Goal: Task Accomplishment & Management: Complete application form

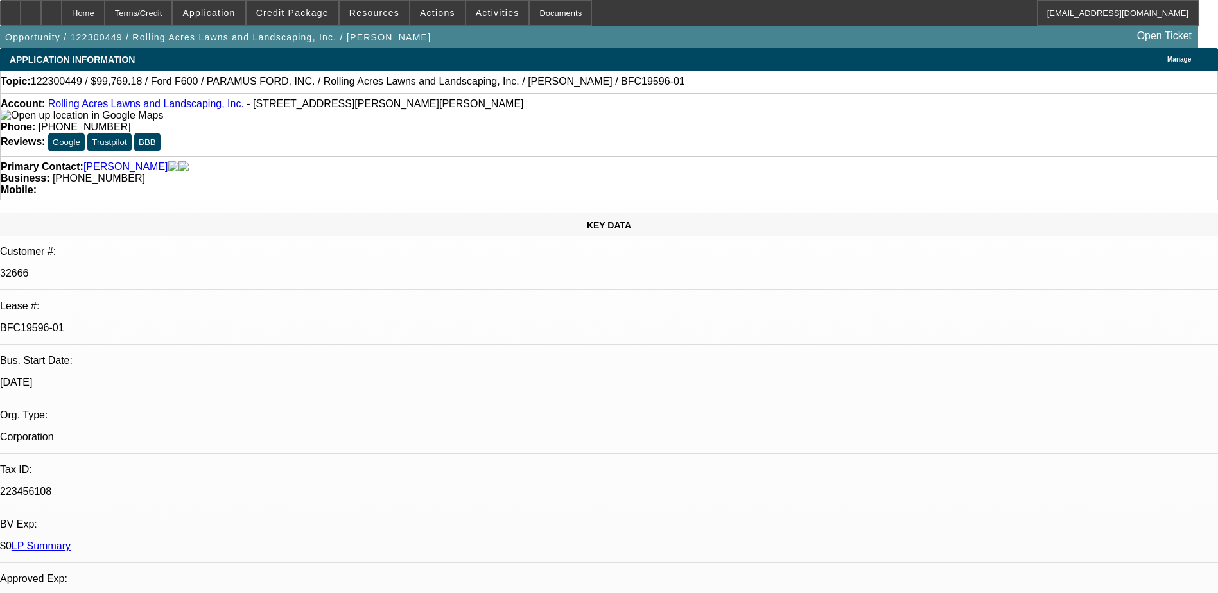
select select "0"
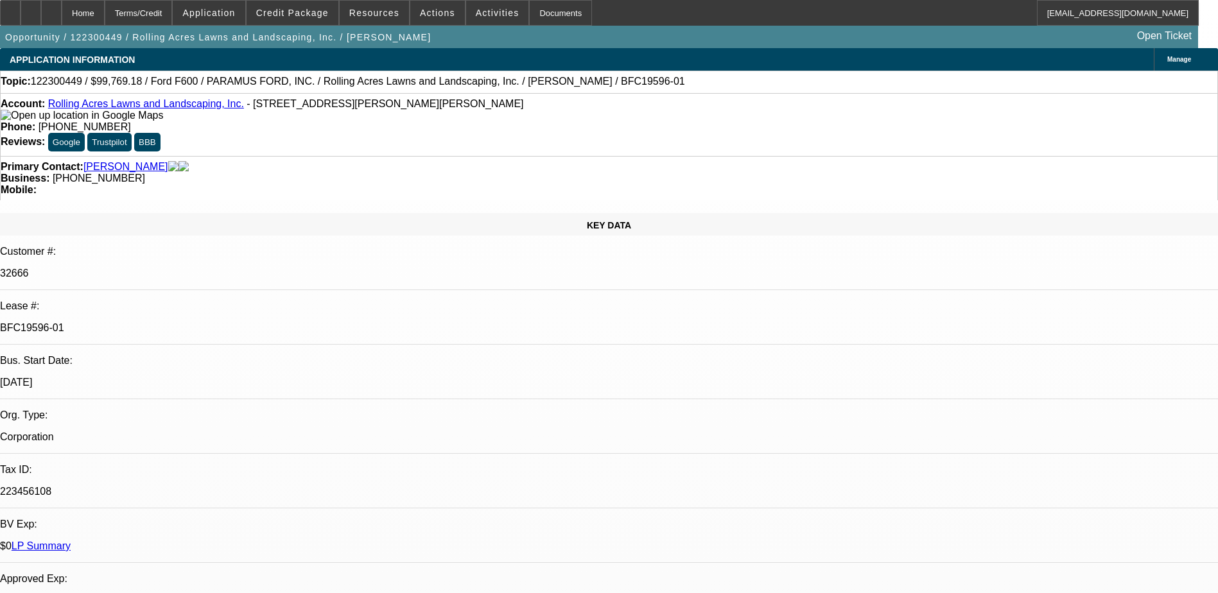
select select "0"
select select "1"
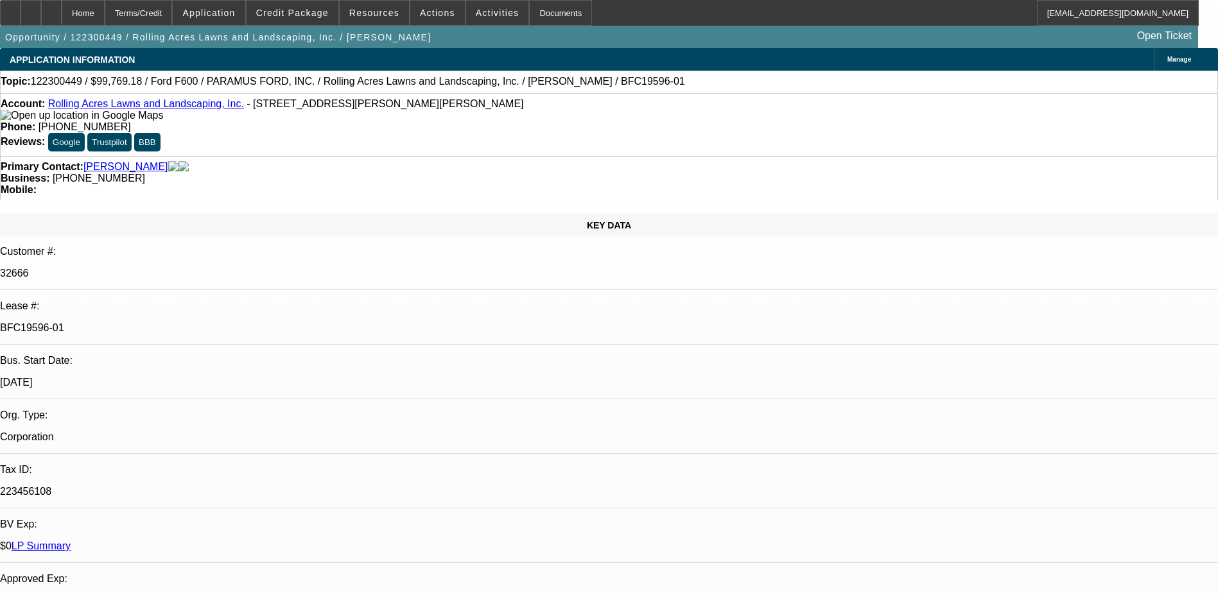
select select "2"
select select "6"
select select "1"
select select "2"
select select "6"
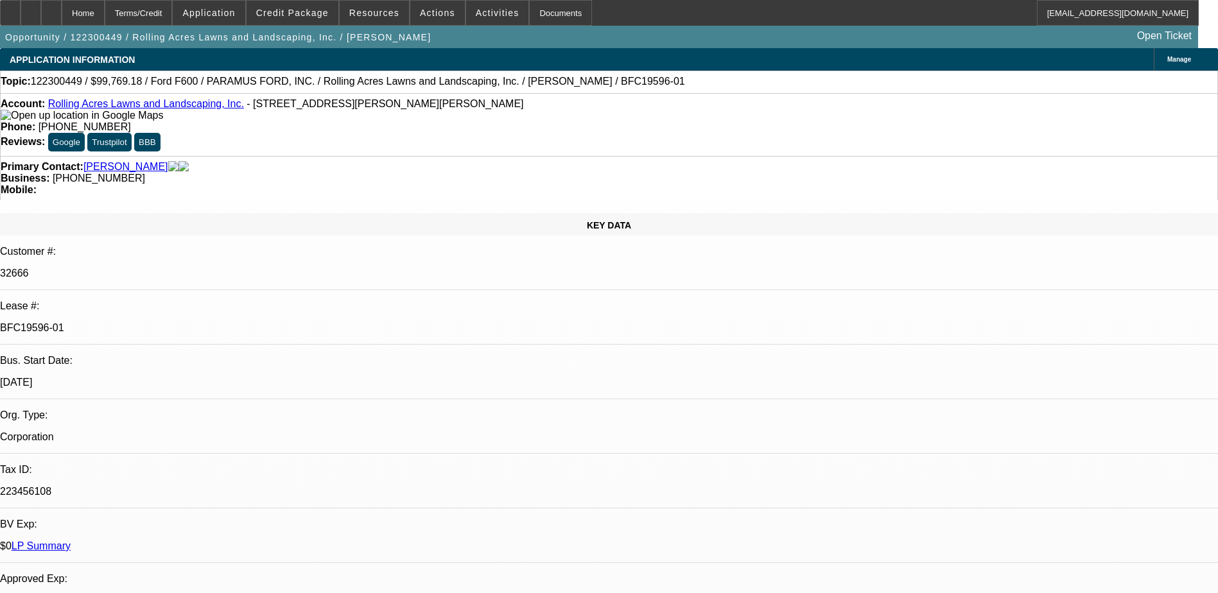
select select "1"
select select "2"
select select "6"
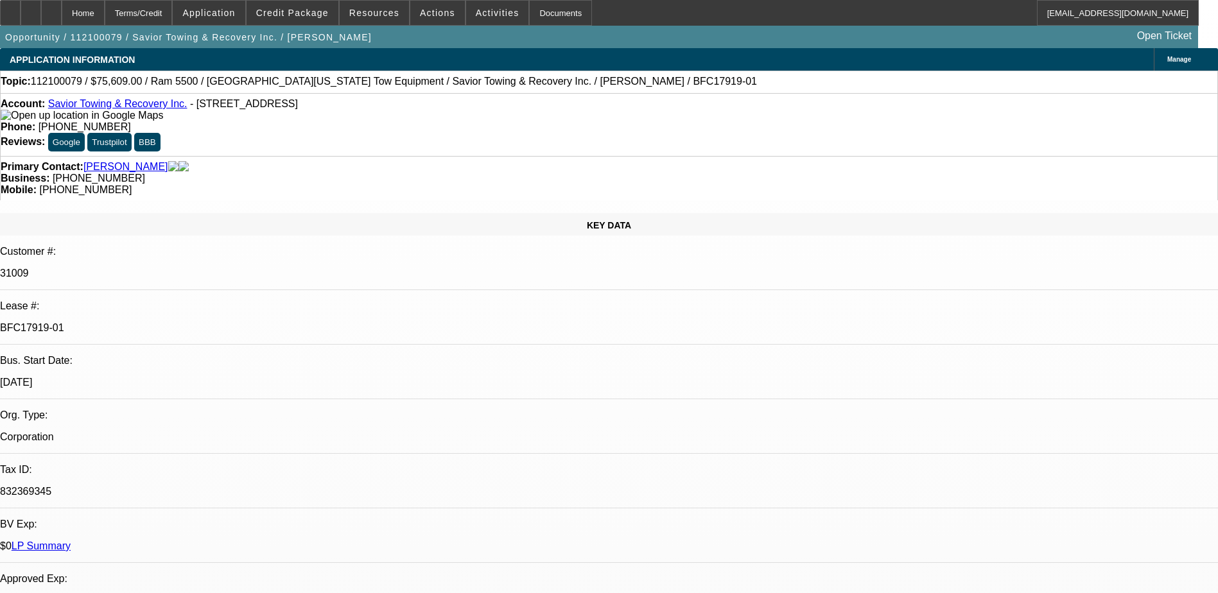
select select "0.1"
select select "0"
select select "0.1"
select select "0"
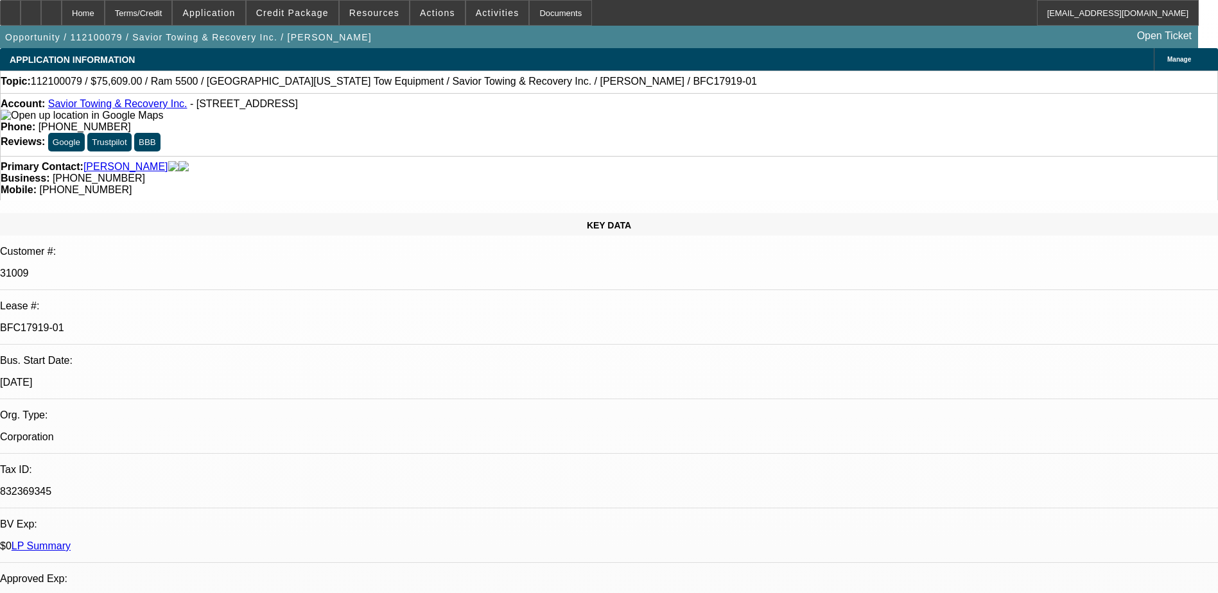
select select "0"
select select "0.1"
select select "0"
select select "0.1"
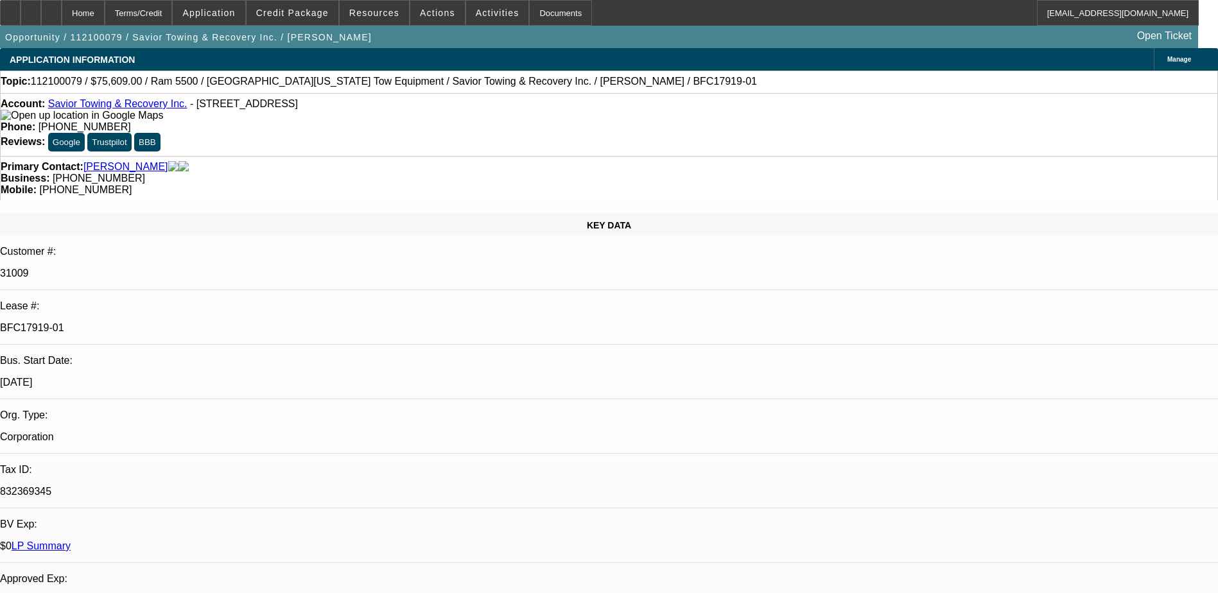
select select "0"
select select "1"
select select "2"
select select "6"
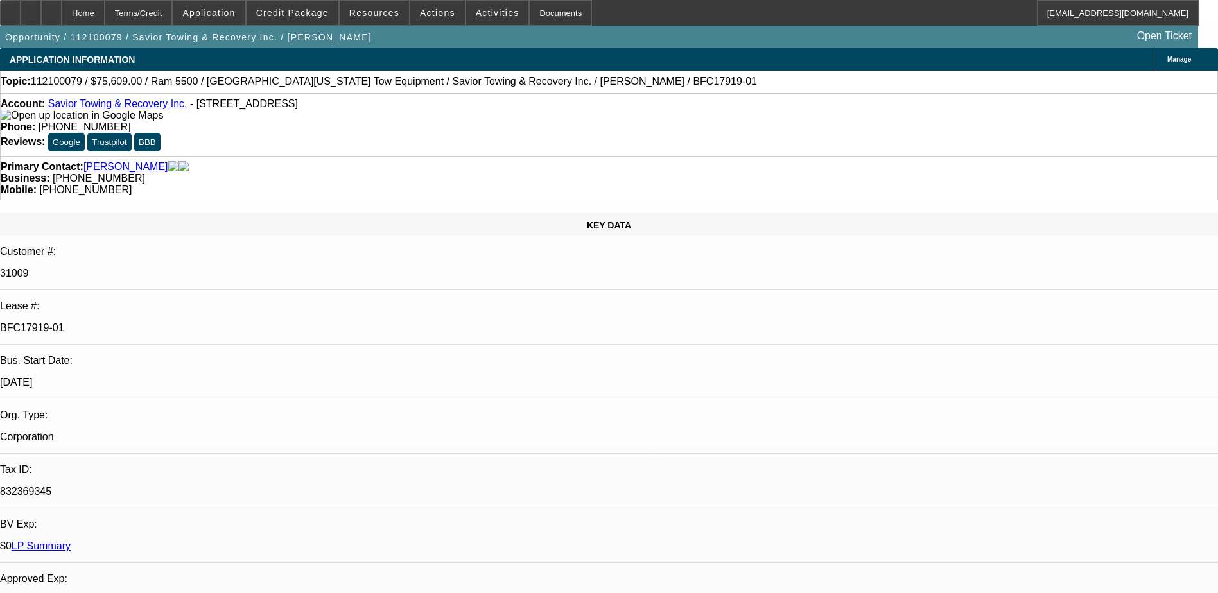
select select "1"
select select "2"
select select "6"
select select "1"
select select "2"
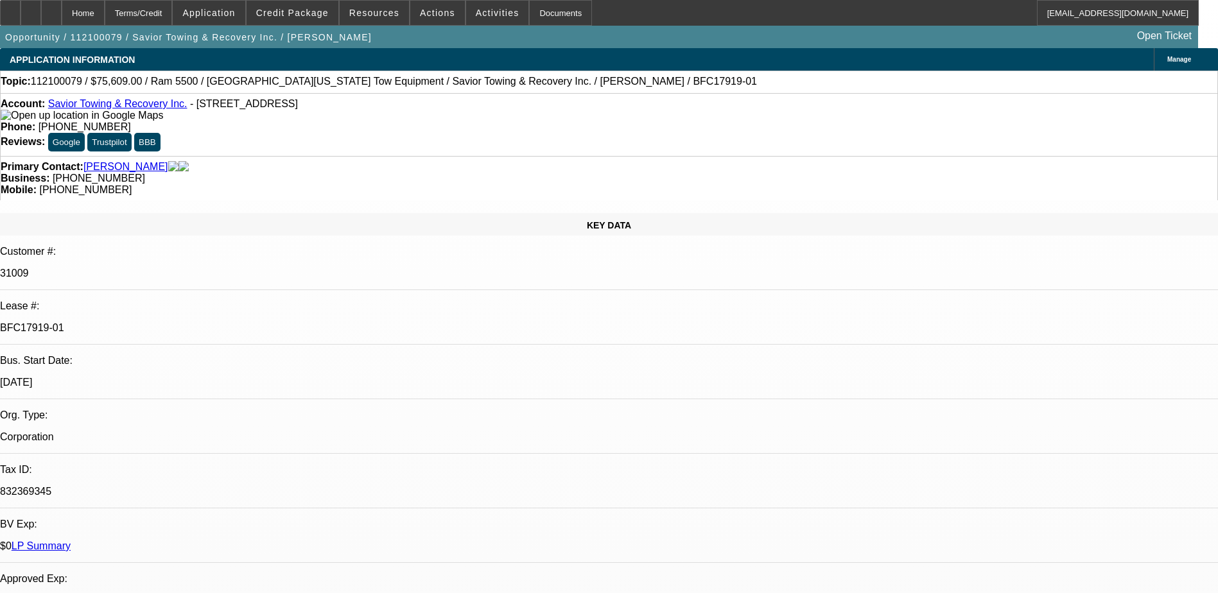
select select "6"
select select "1"
select select "2"
select select "6"
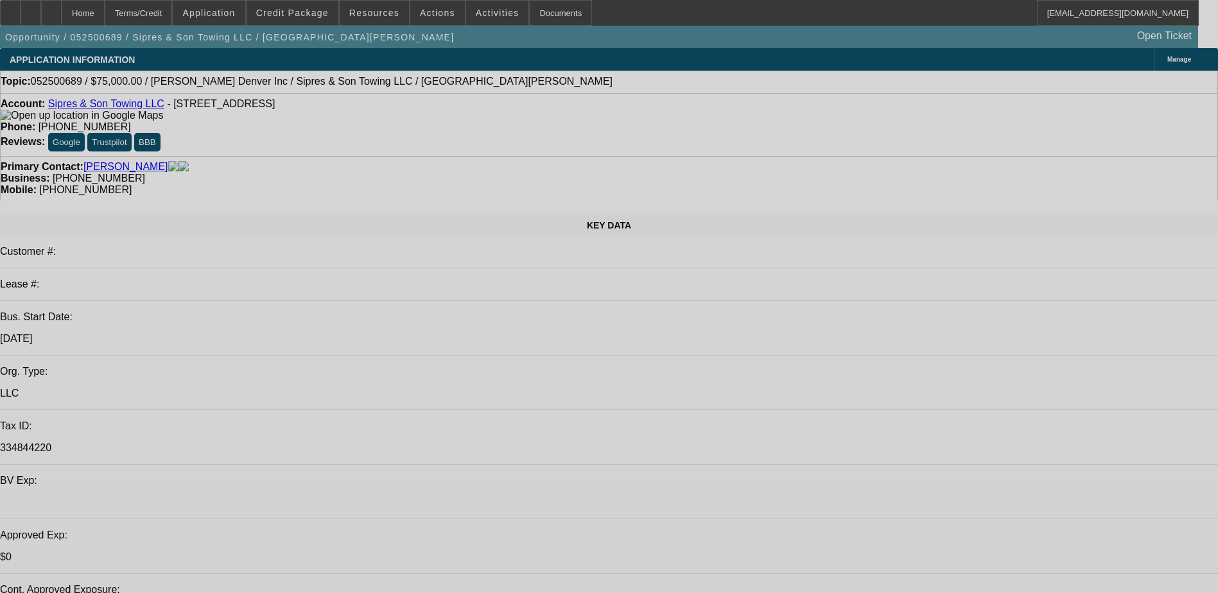
select select "0"
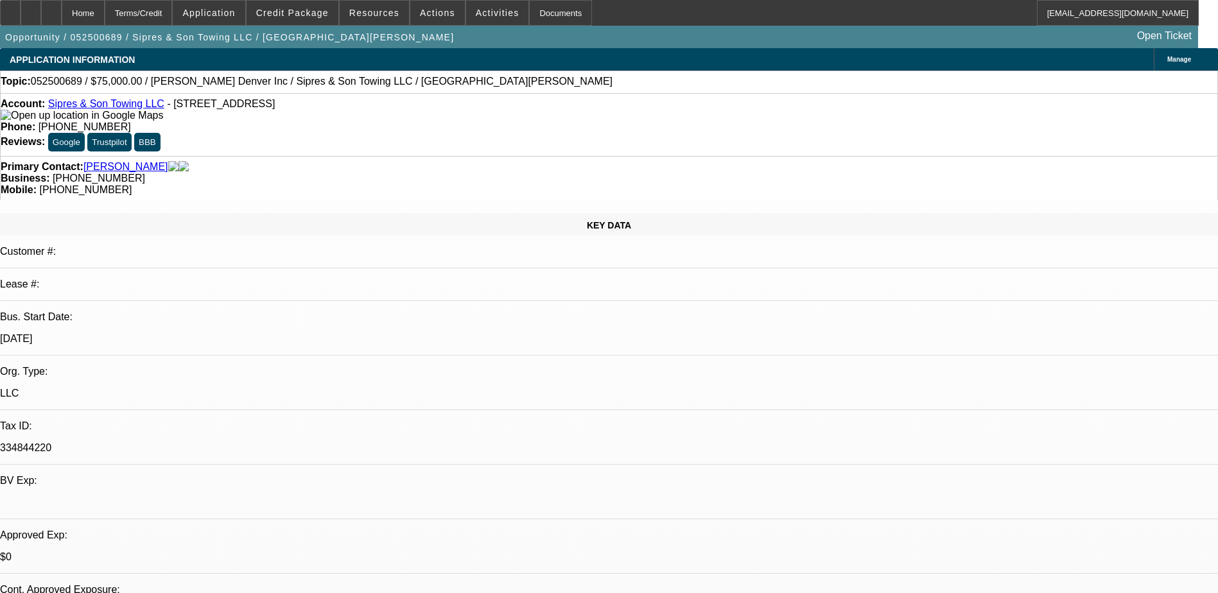
select select "2"
select select "0.1"
select select "4"
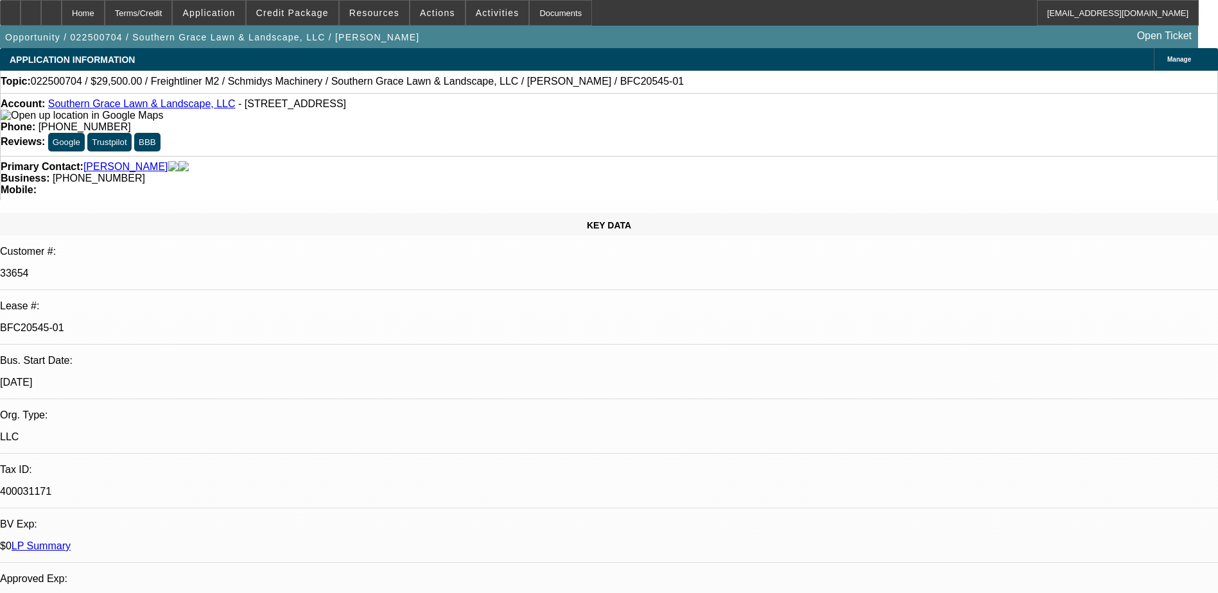
select select "0"
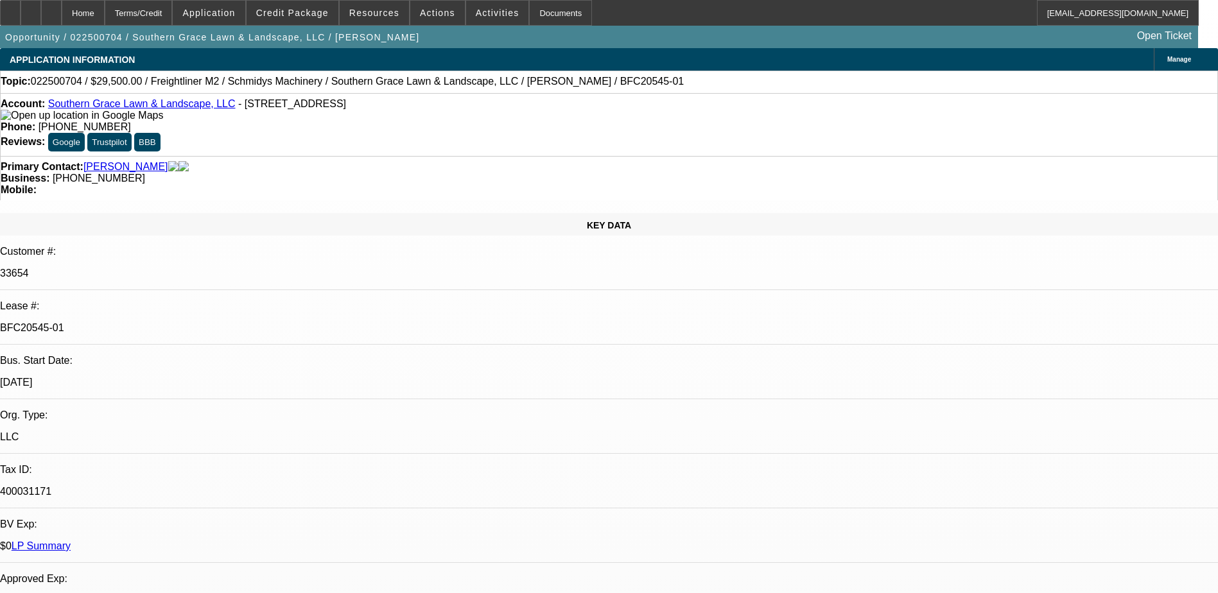
select select "0"
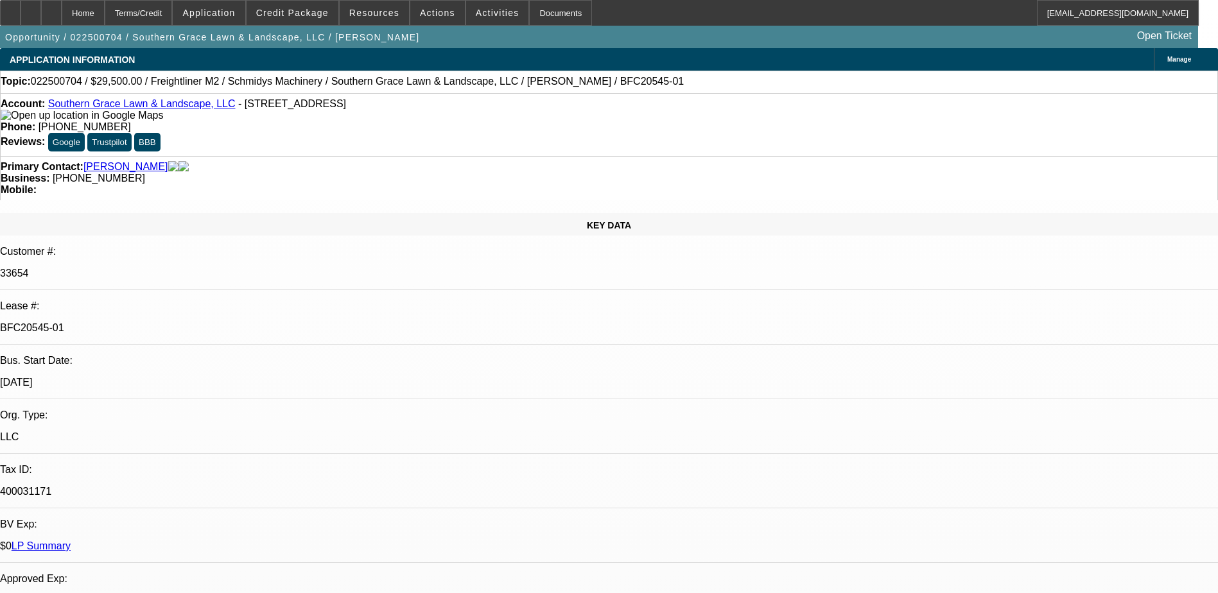
select select "0"
select select "1"
select select "6"
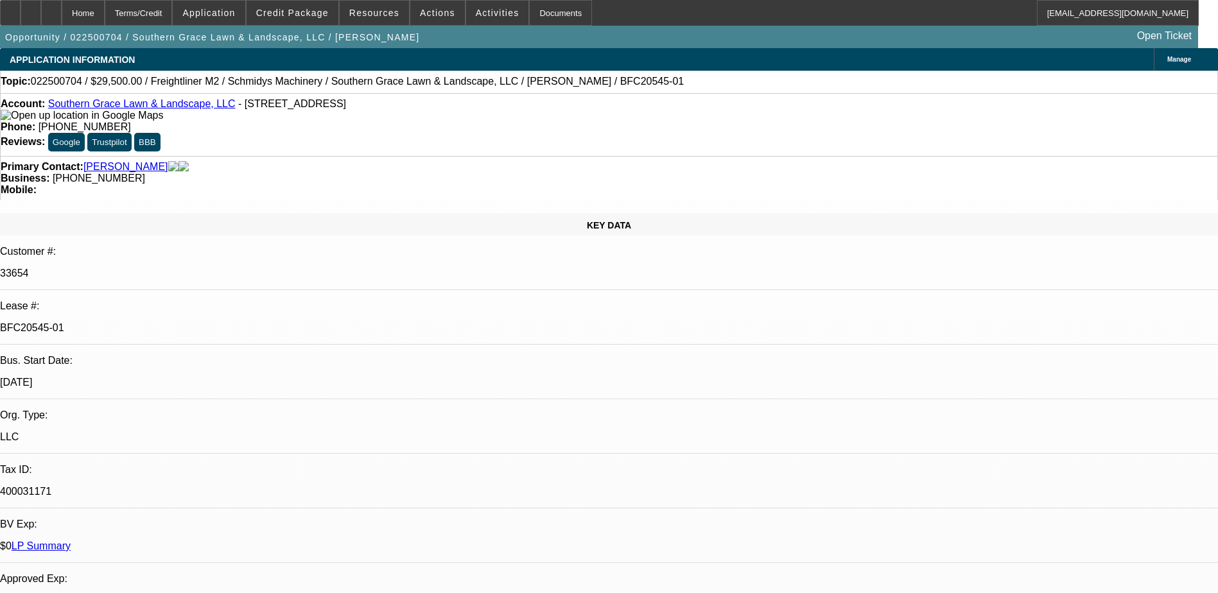
select select "1"
select select "6"
select select "1"
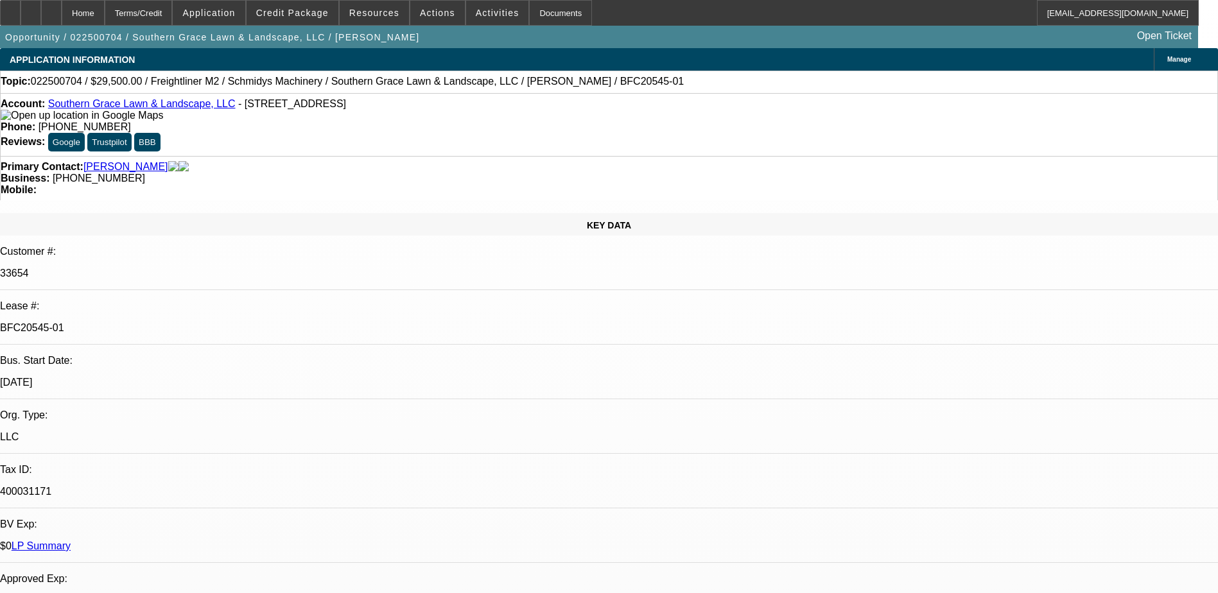
select select "6"
select select "1"
select select "6"
